Goal: Task Accomplishment & Management: Use online tool/utility

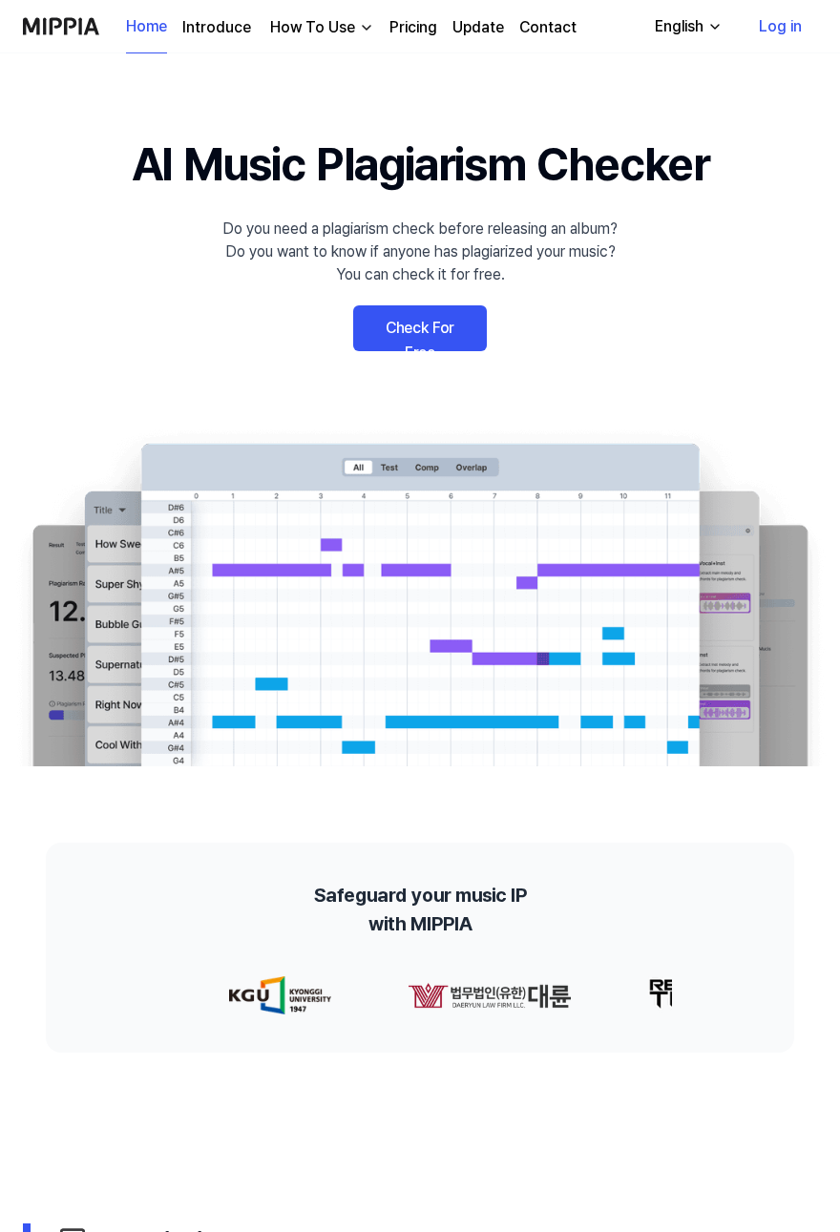
click at [407, 329] on link "Check For Free" at bounding box center [420, 328] width 134 height 46
click at [399, 324] on link "Check For Free" at bounding box center [420, 328] width 134 height 46
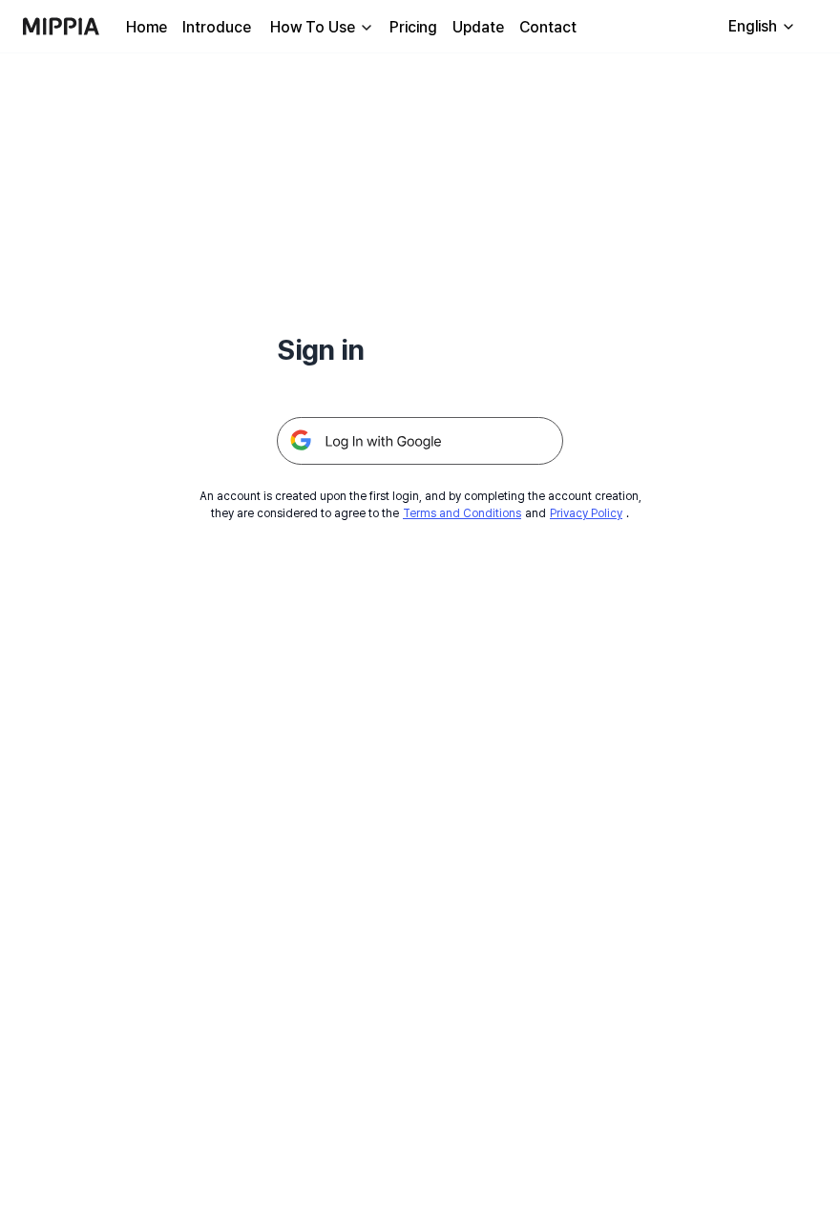
click at [322, 437] on img at bounding box center [420, 441] width 286 height 48
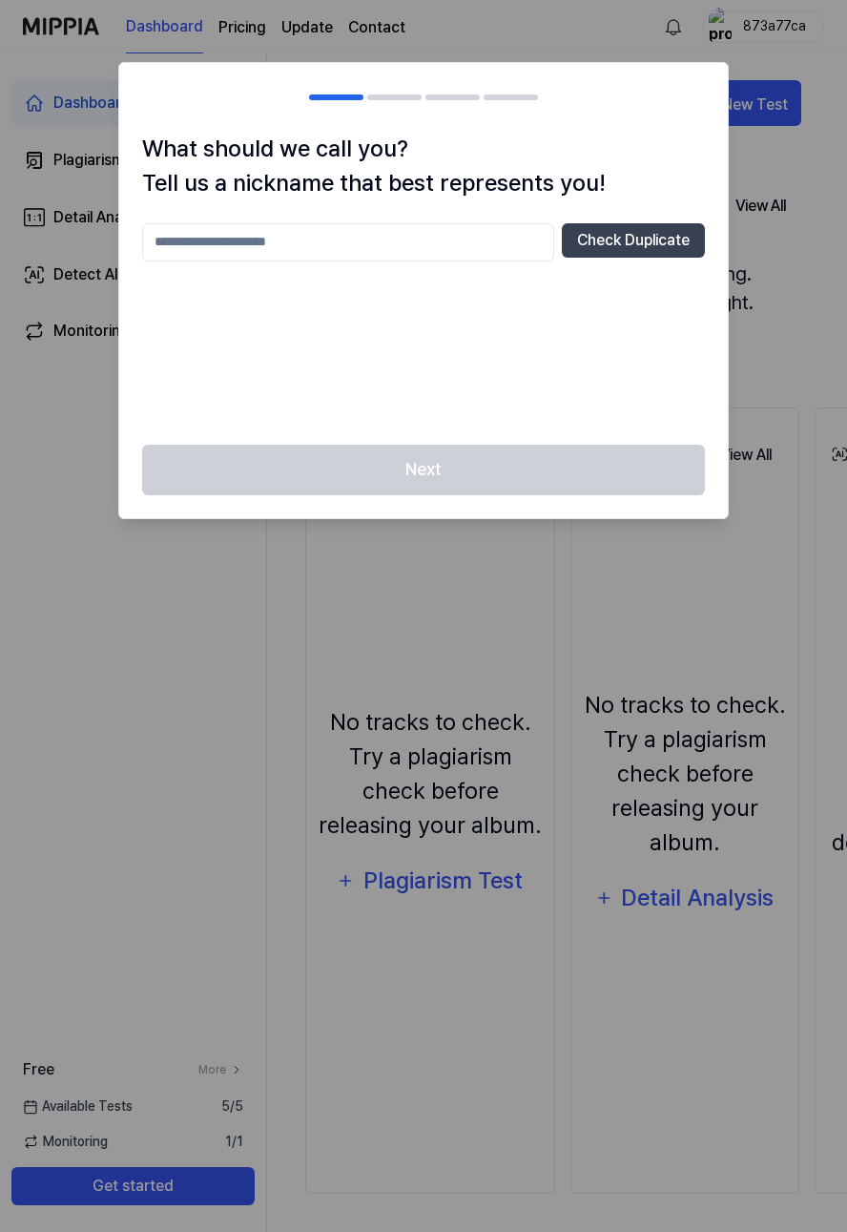
click at [177, 251] on input "text" at bounding box center [348, 242] width 412 height 38
type input "******"
click at [589, 238] on button "Check Duplicate" at bounding box center [633, 240] width 143 height 34
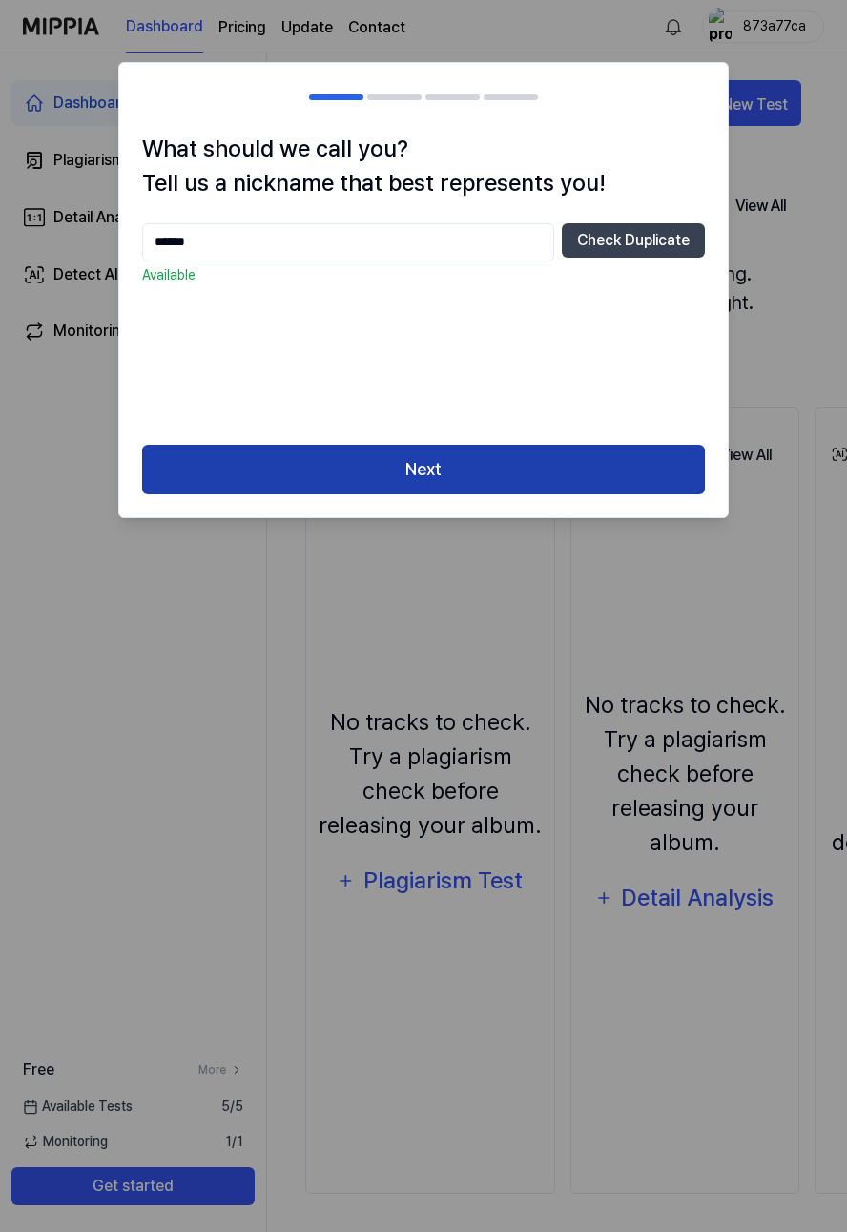
click at [425, 470] on button "Next" at bounding box center [423, 470] width 563 height 51
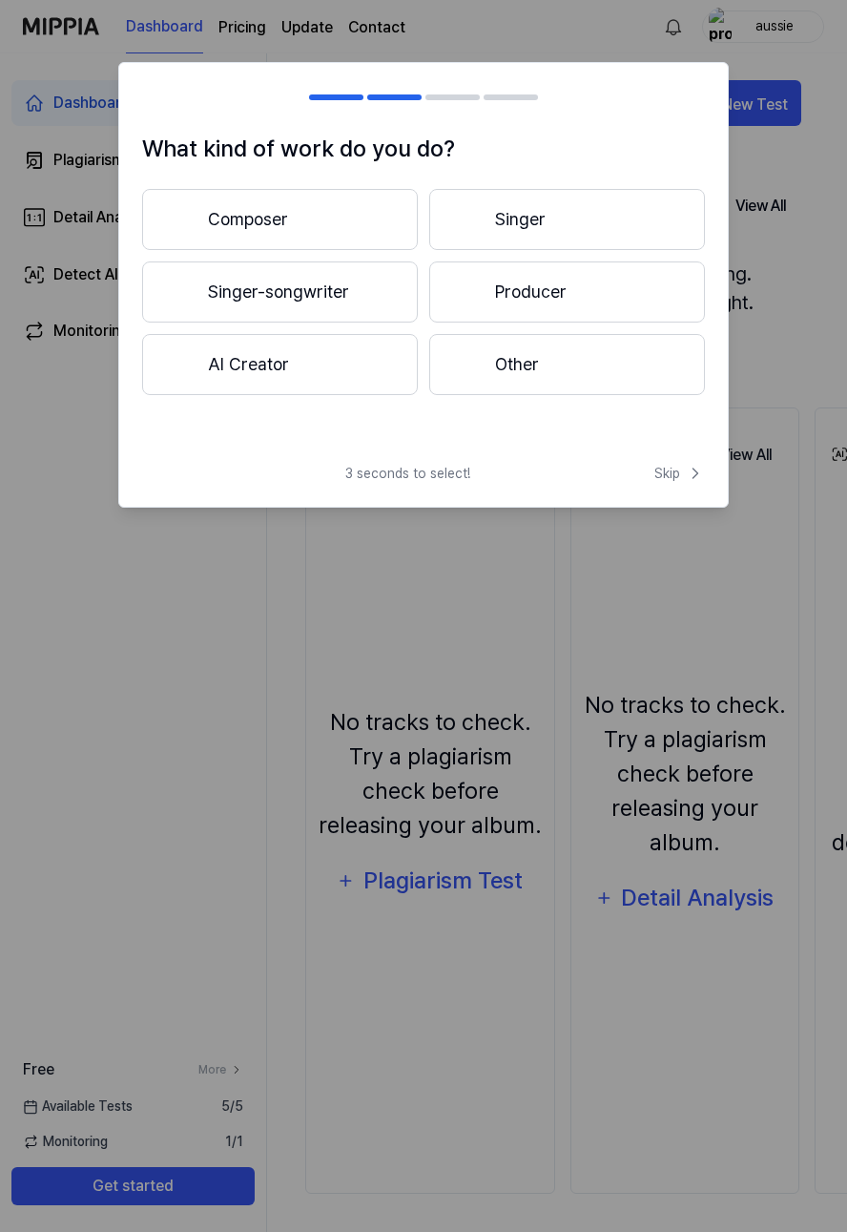
click at [252, 367] on button "AI Creator" at bounding box center [280, 364] width 276 height 61
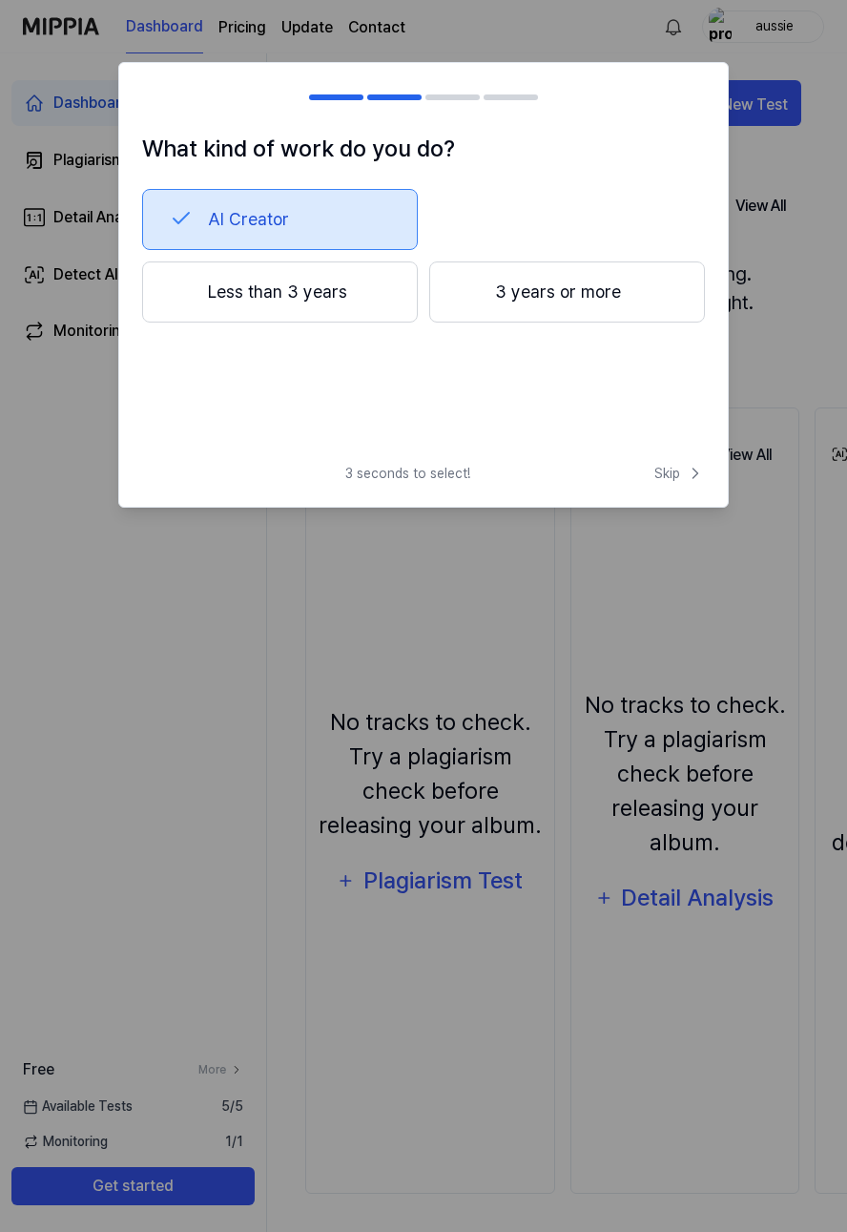
click at [254, 288] on button "Less than 3 years" at bounding box center [280, 291] width 276 height 61
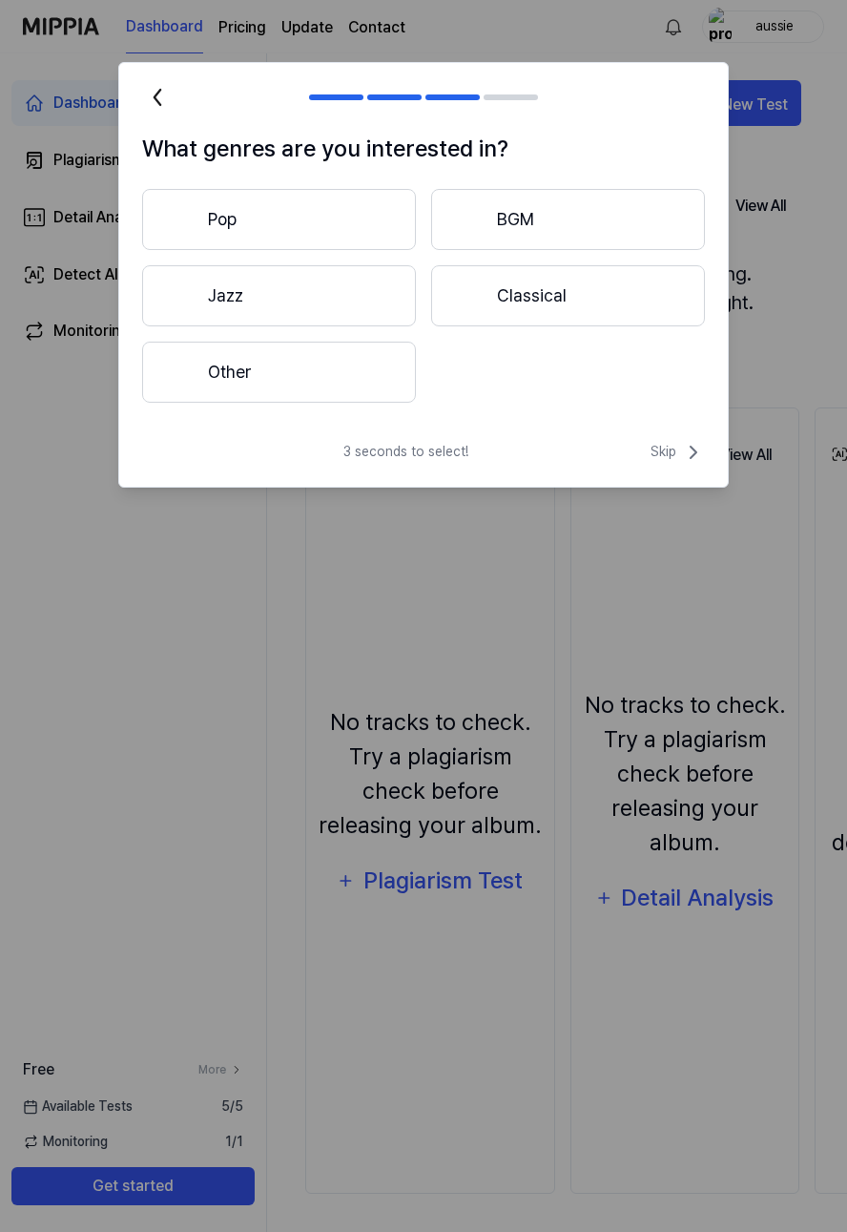
click at [225, 370] on button "Other" at bounding box center [279, 372] width 274 height 61
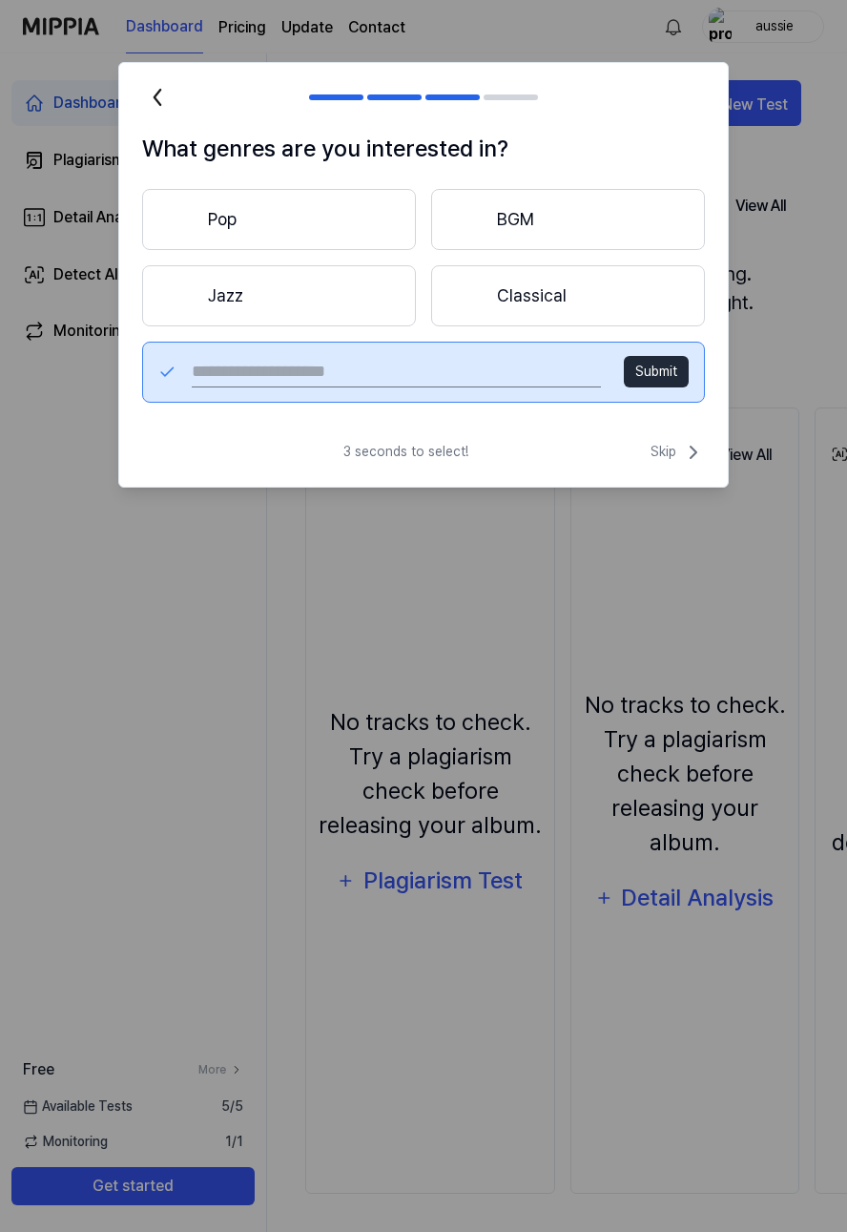
click at [215, 376] on input "text" at bounding box center [396, 372] width 409 height 31
type input "***"
click at [644, 366] on button "Submit" at bounding box center [656, 371] width 65 height 31
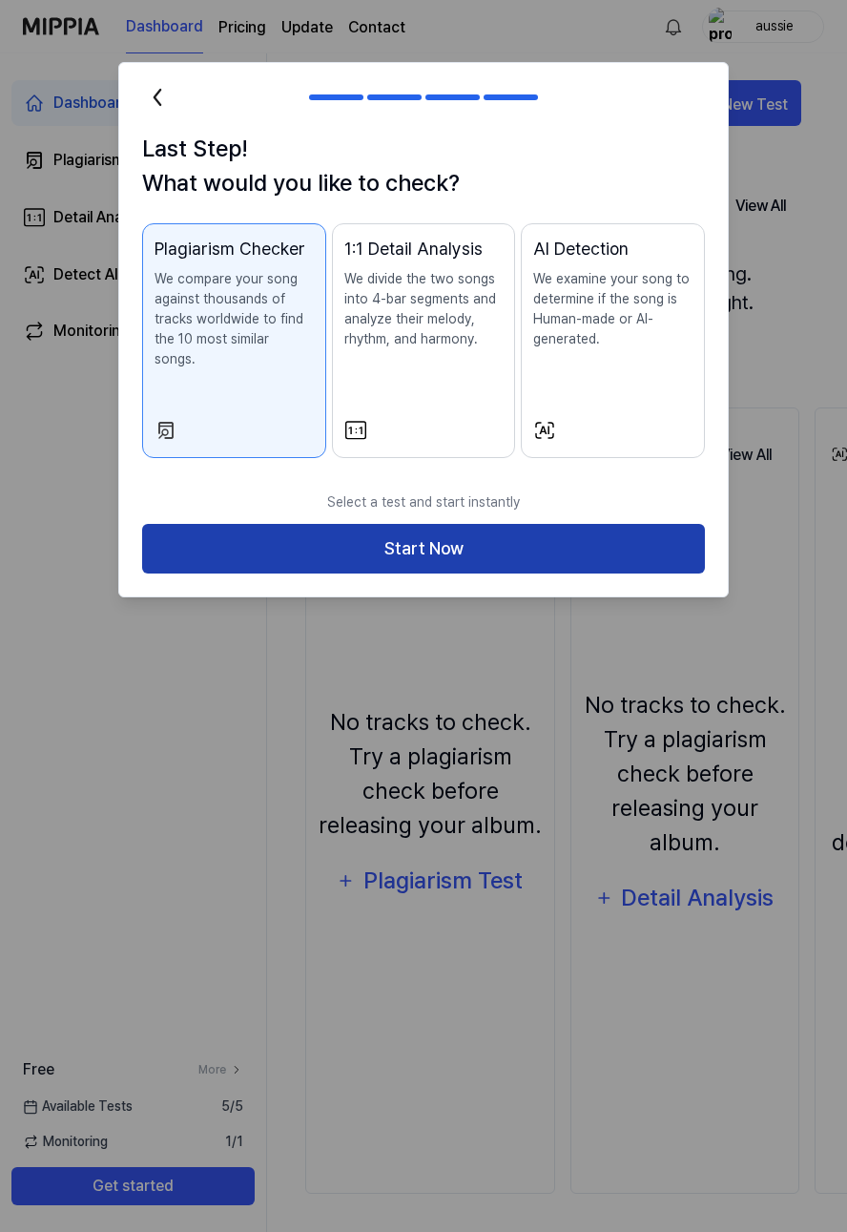
click at [424, 532] on button "Start Now" at bounding box center [423, 549] width 563 height 51
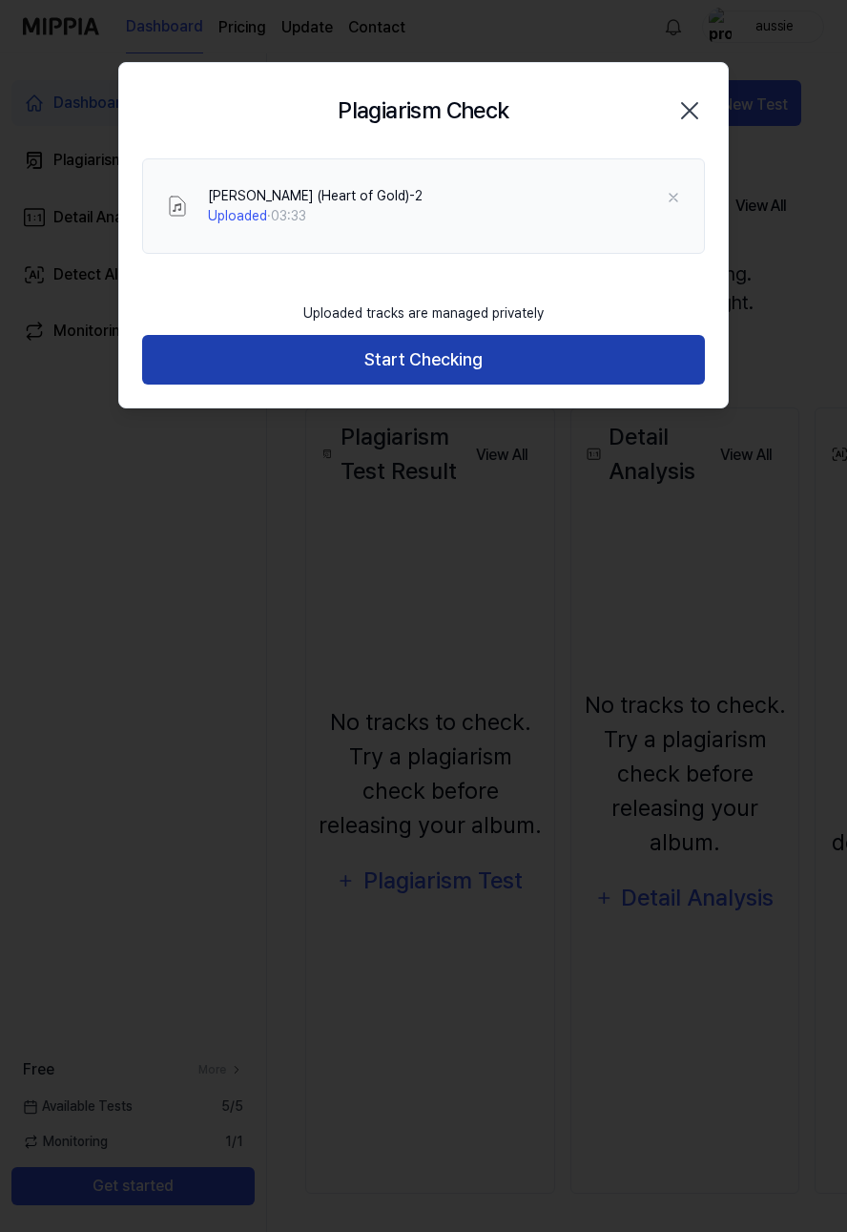
click at [390, 357] on button "Start Checking" at bounding box center [423, 360] width 563 height 51
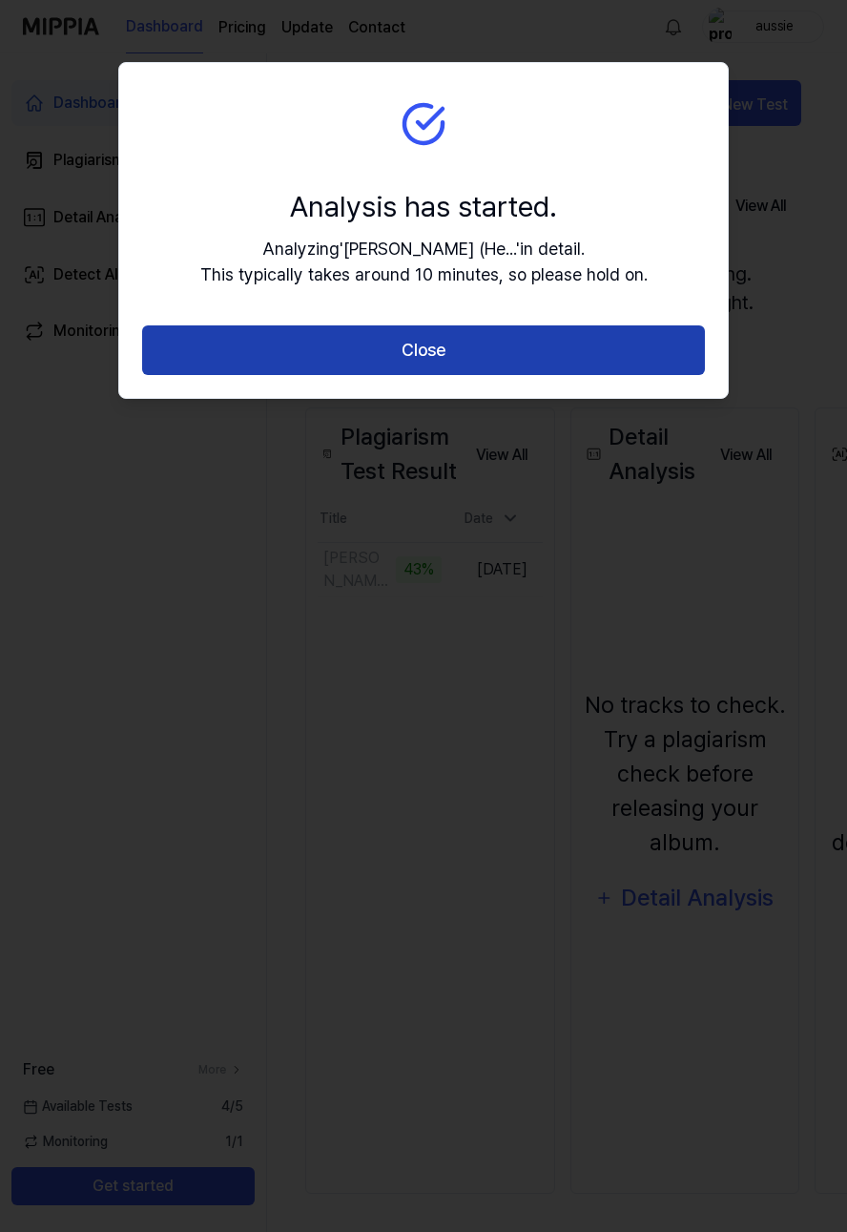
click at [407, 350] on button "Close" at bounding box center [423, 350] width 563 height 51
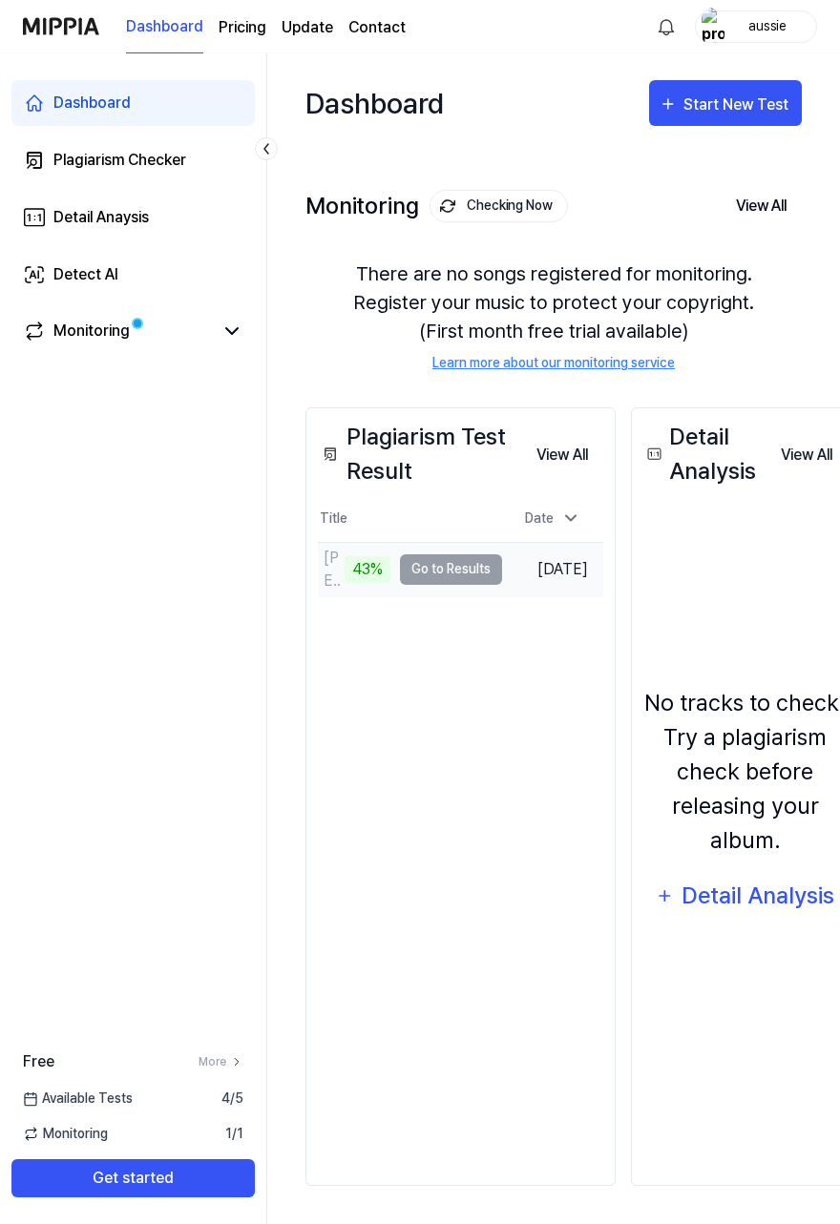
click at [462, 568] on td "Raquel (Heart of Gold)-2 43% Go to Results" at bounding box center [410, 569] width 184 height 53
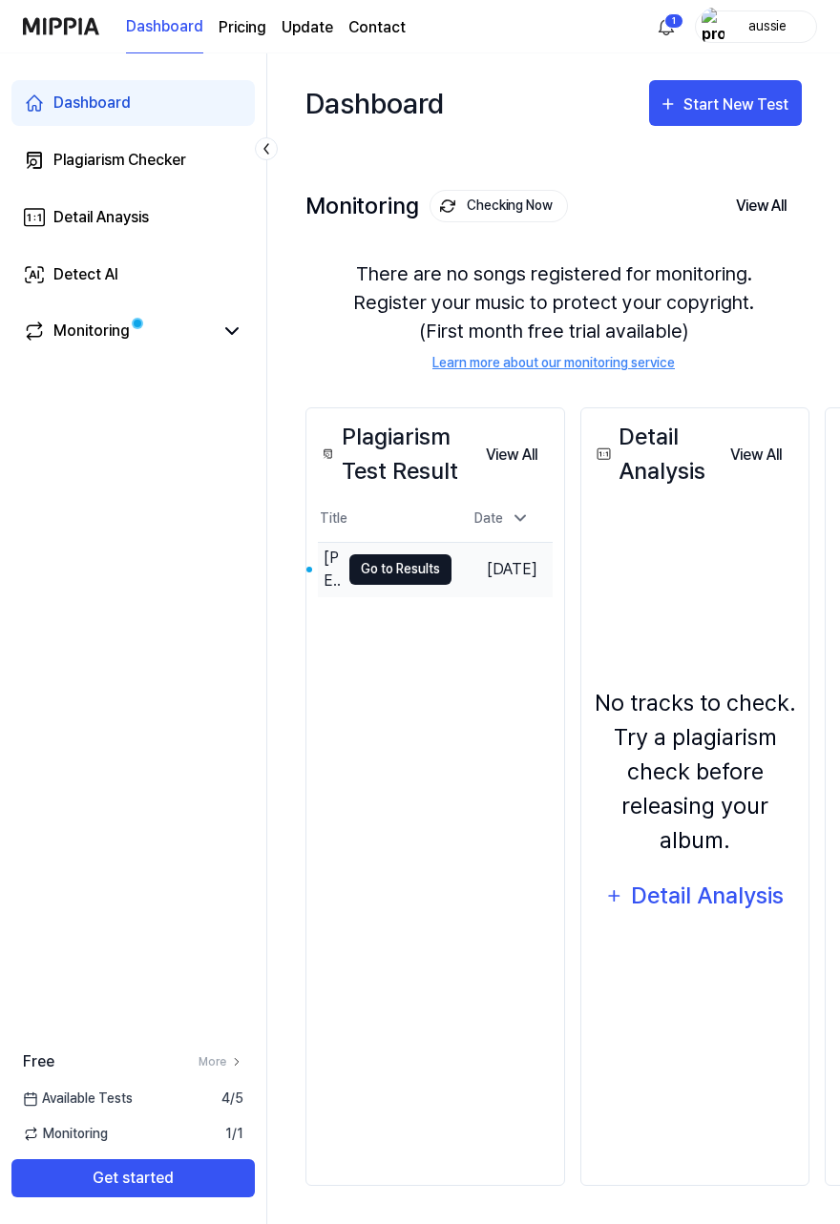
click at [366, 565] on button "Go to Results" at bounding box center [400, 569] width 102 height 31
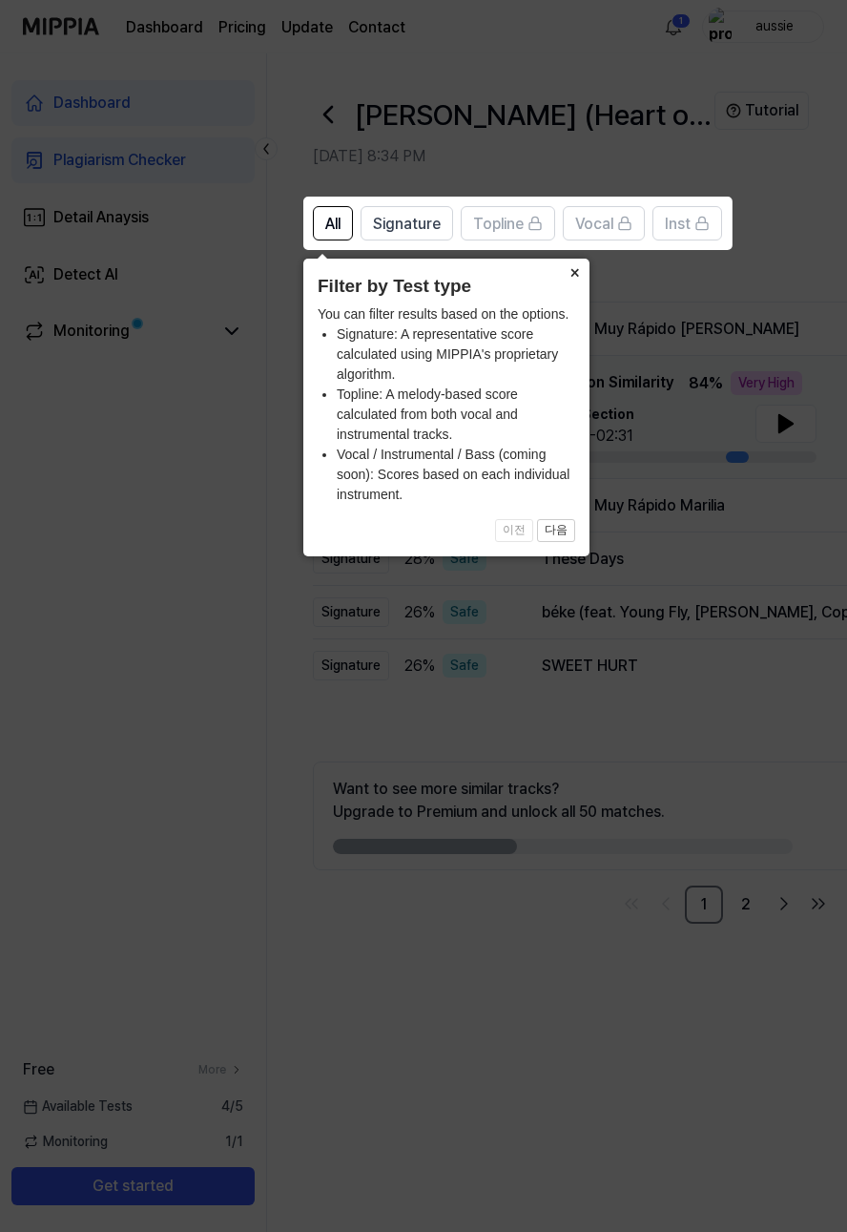
click at [576, 274] on button "×" at bounding box center [574, 272] width 31 height 27
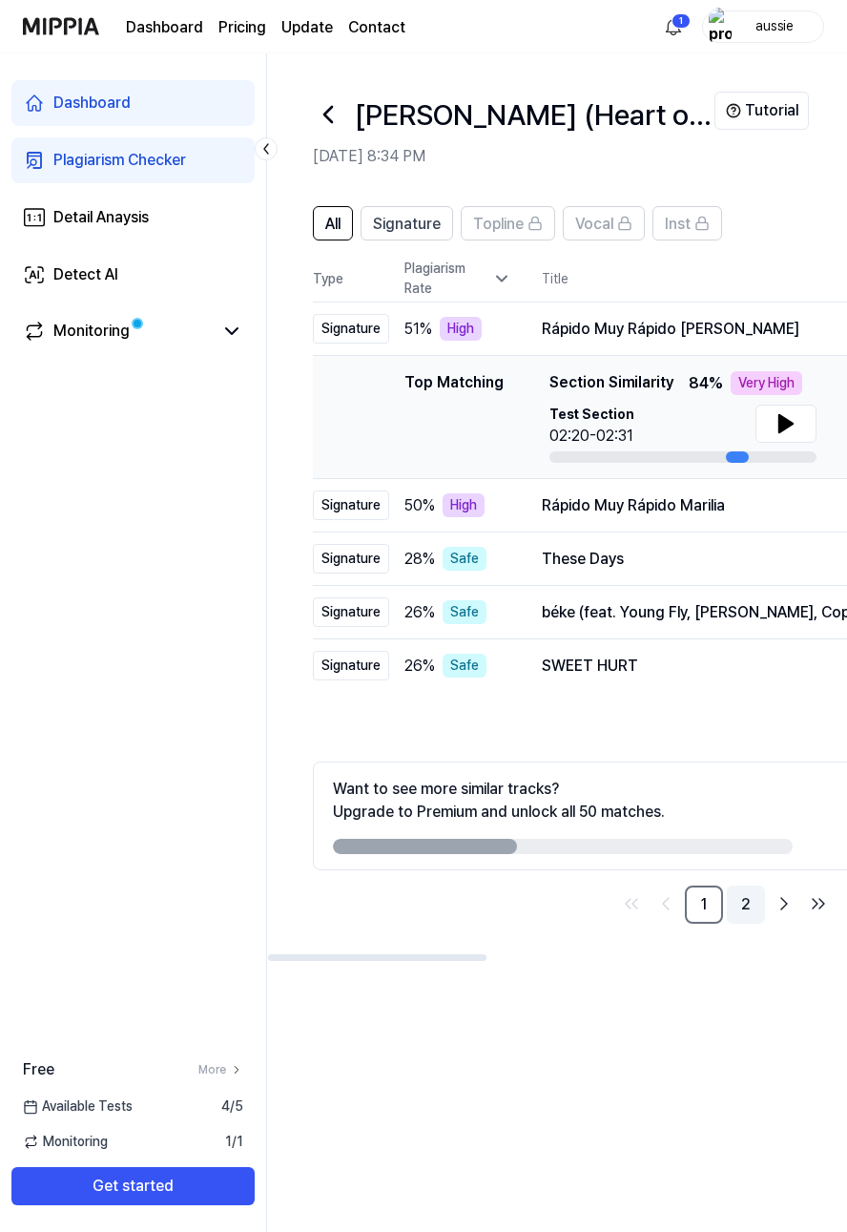
click at [745, 908] on link "2" at bounding box center [746, 905] width 38 height 38
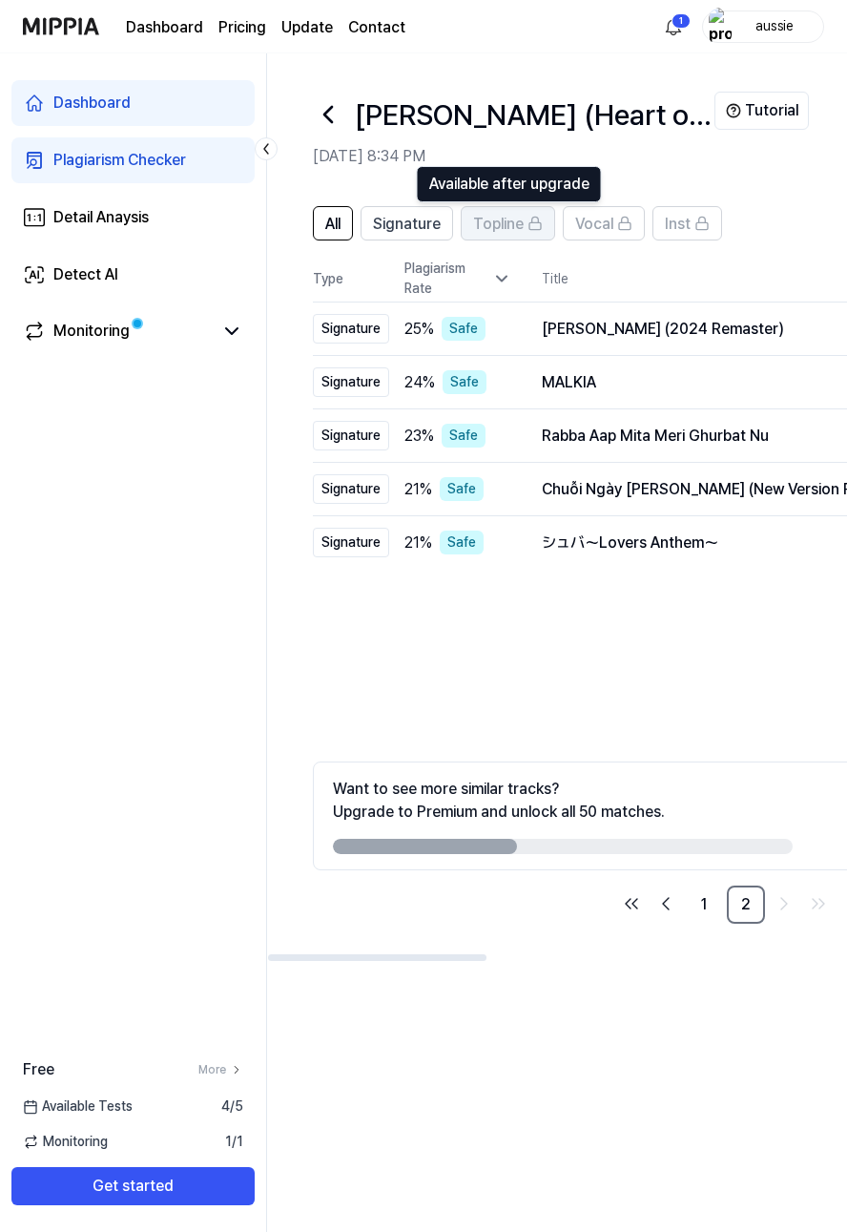
click at [492, 230] on span "Topline" at bounding box center [498, 224] width 51 height 23
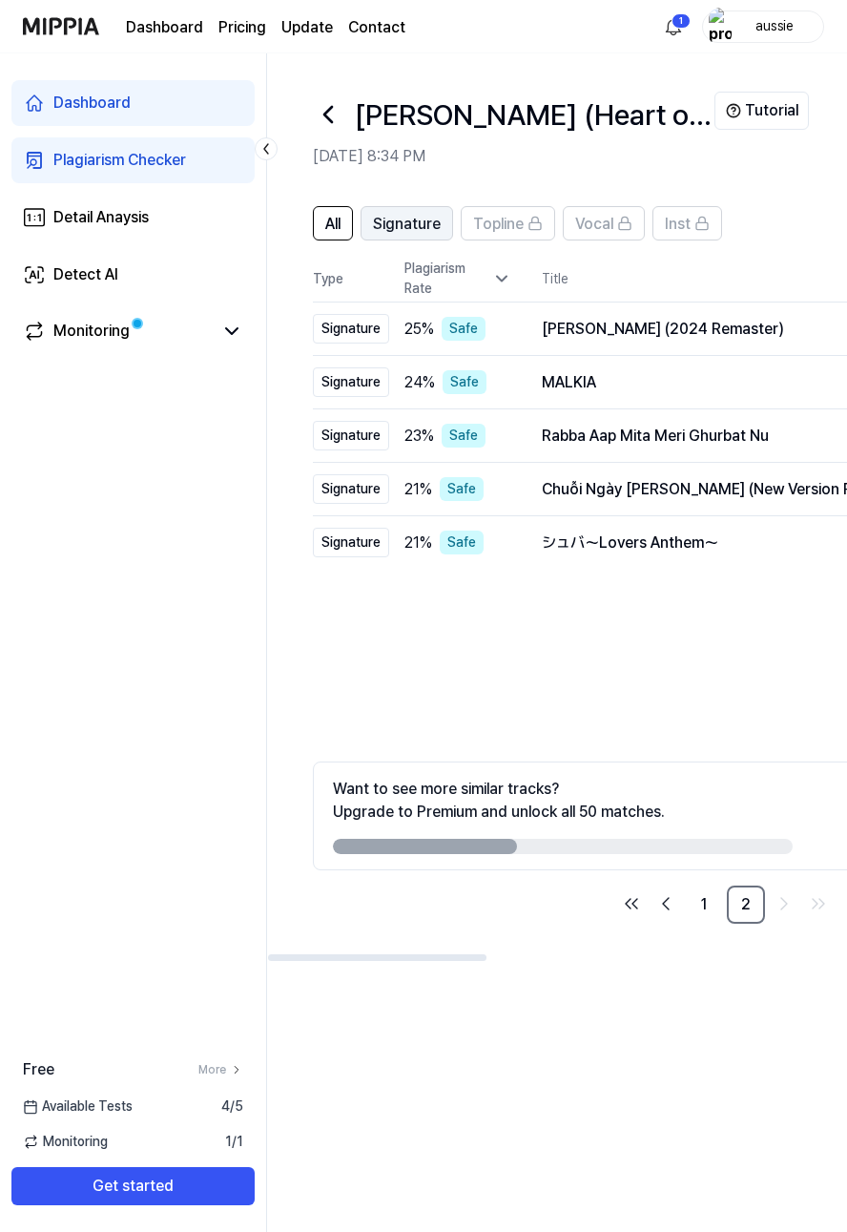
click at [406, 225] on span "Signature" at bounding box center [407, 224] width 68 height 23
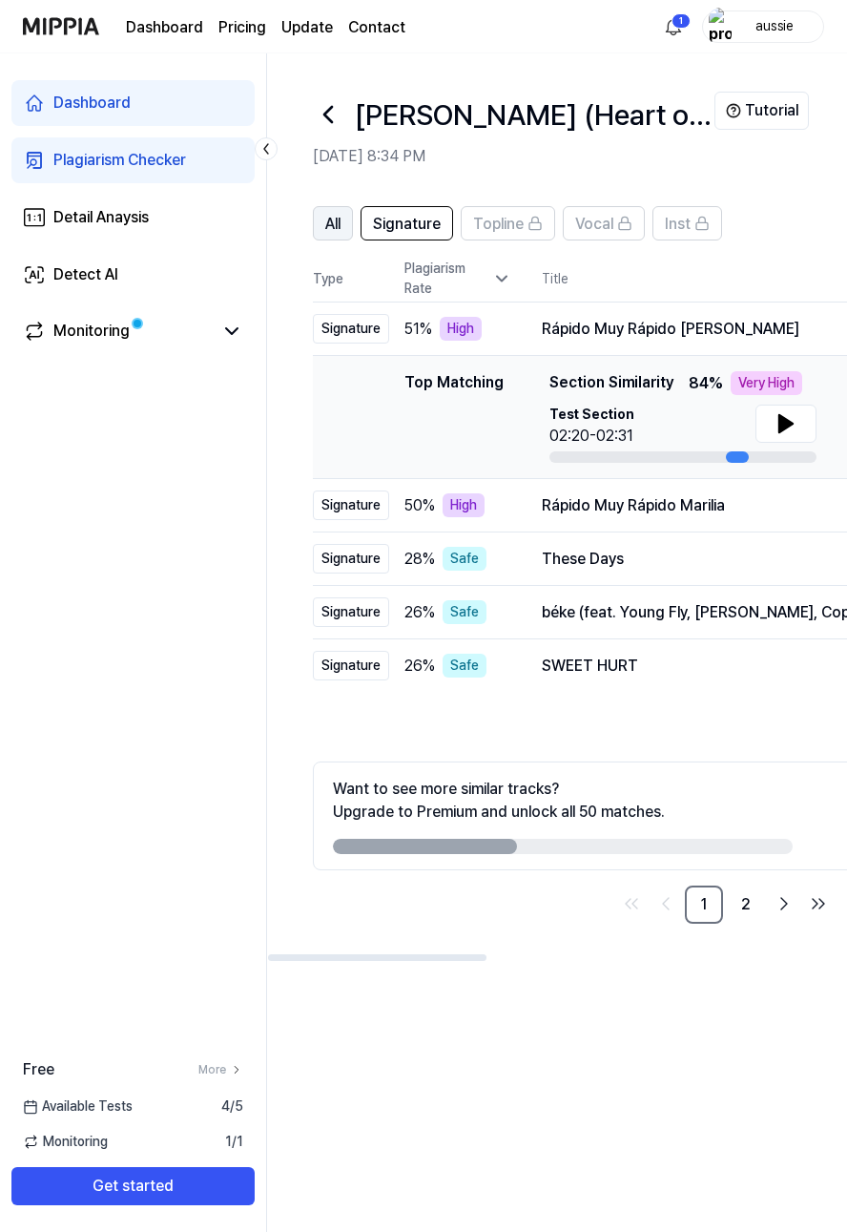
click at [328, 225] on span "All" at bounding box center [332, 224] width 15 height 23
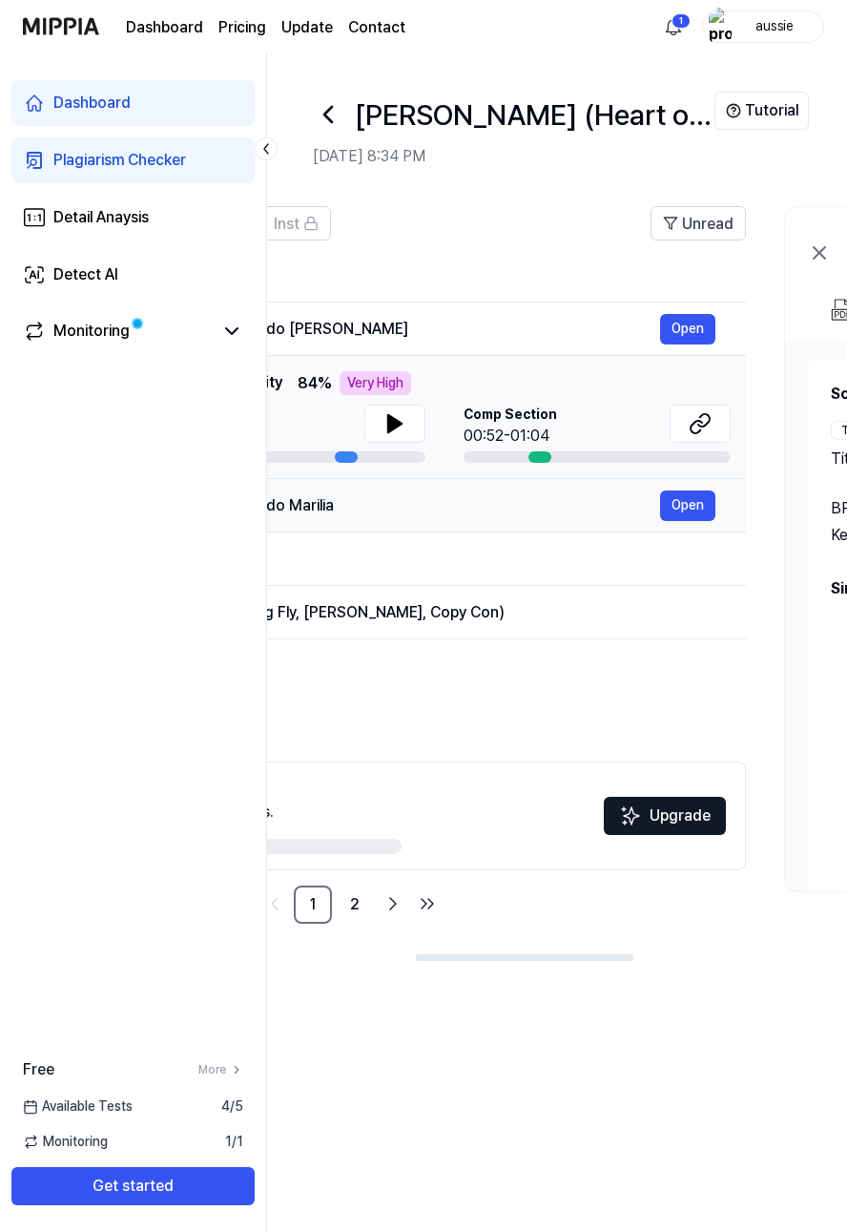
scroll to position [0, 392]
drag, startPoint x: 726, startPoint y: 456, endPoint x: 335, endPoint y: 510, distance: 394.9
click at [335, 510] on tbody "Signature 51 % High Rápido Muy Rápido Odete Open Top Matching Top Matching Sect…" at bounding box center [333, 498] width 825 height 390
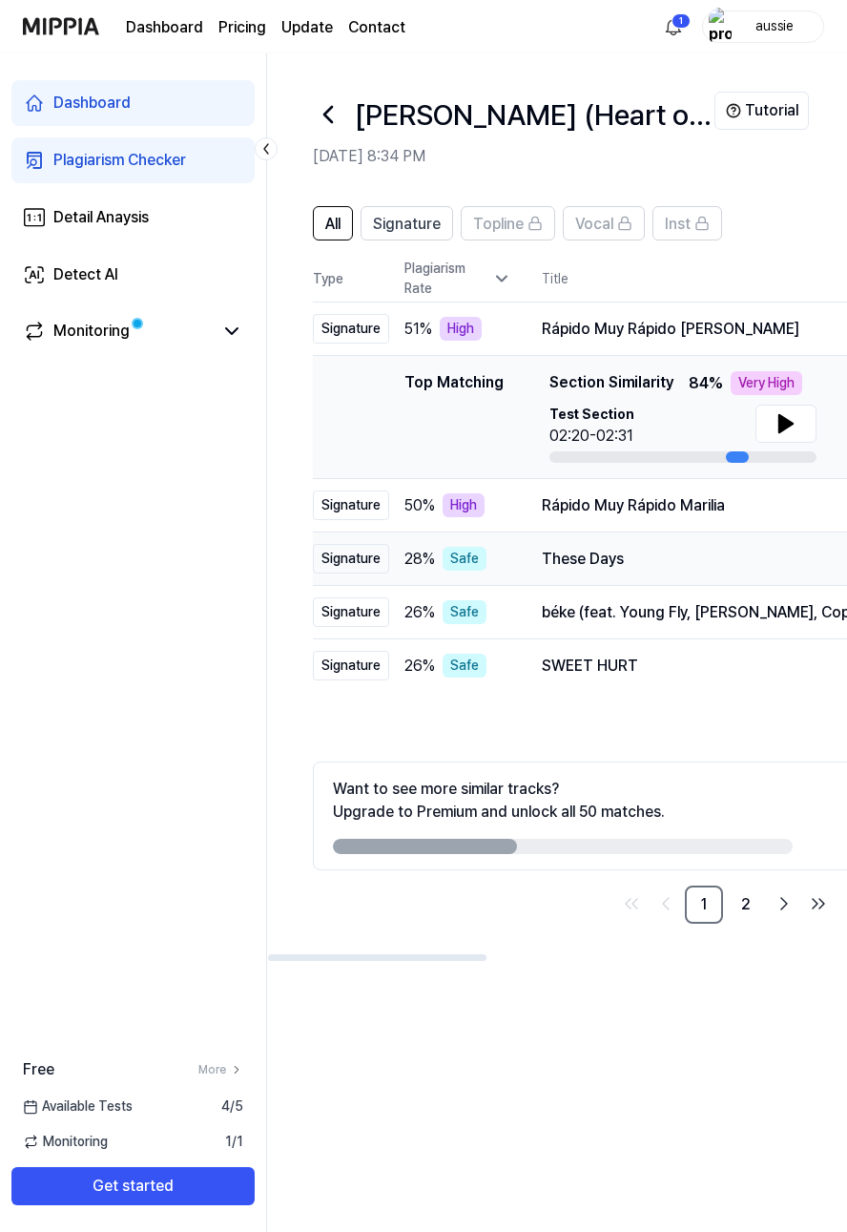
scroll to position [0, 0]
click at [123, 219] on div "Detail Anaysis" at bounding box center [100, 217] width 95 height 23
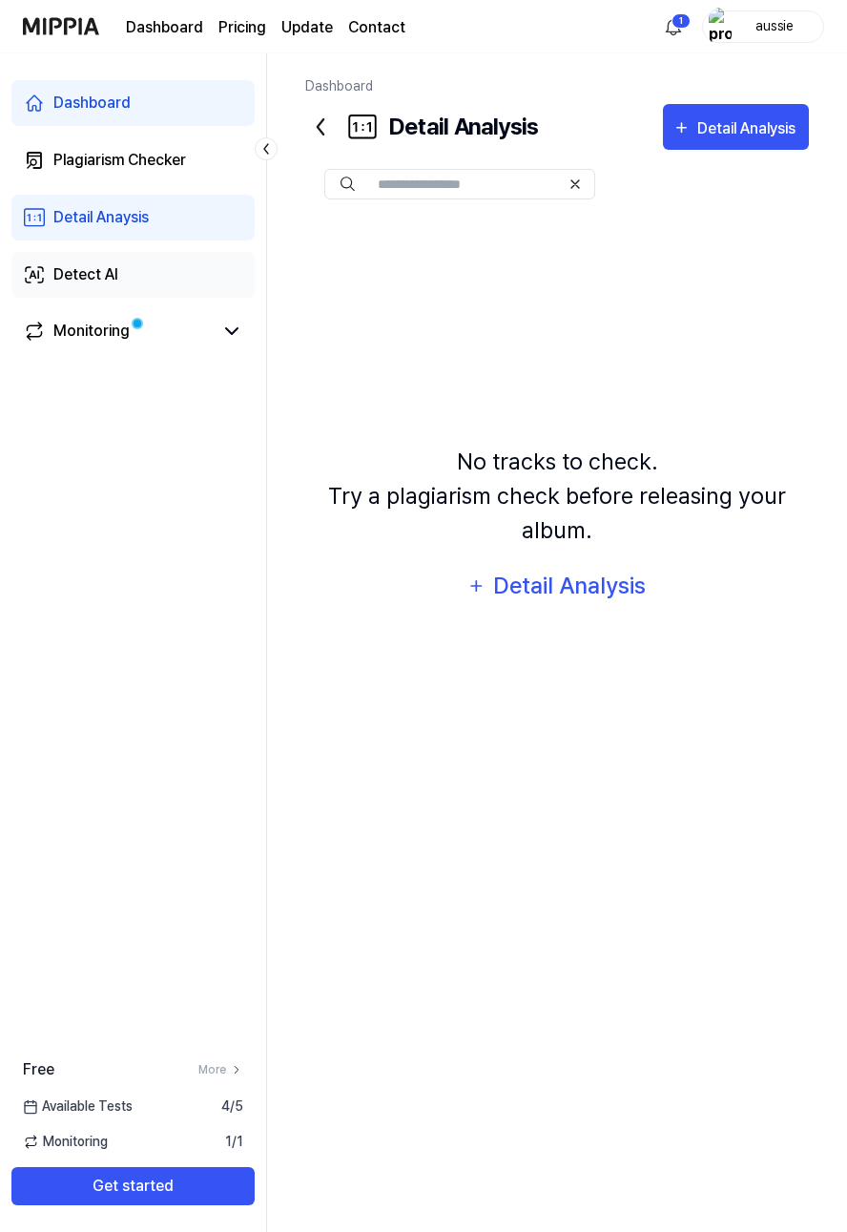
click at [84, 277] on div "Detect AI" at bounding box center [85, 274] width 65 height 23
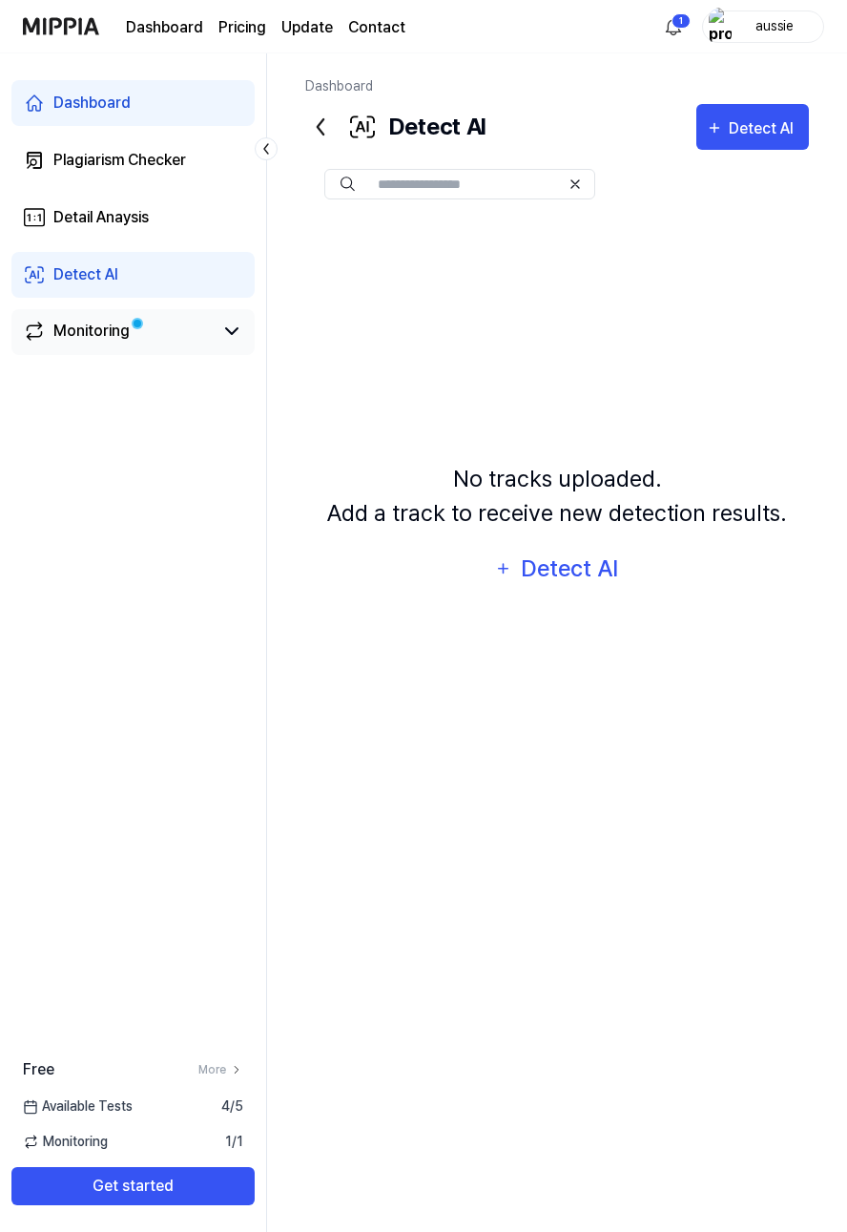
click at [71, 331] on div "Monitoring" at bounding box center [91, 331] width 76 height 23
